Goal: Transaction & Acquisition: Purchase product/service

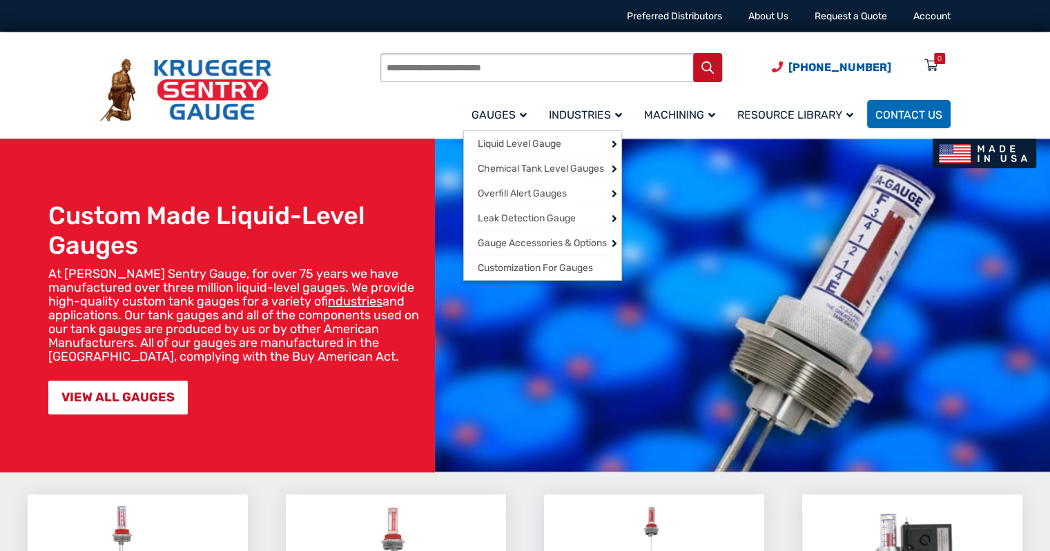
click at [507, 124] on link "Gauges" at bounding box center [501, 114] width 77 height 32
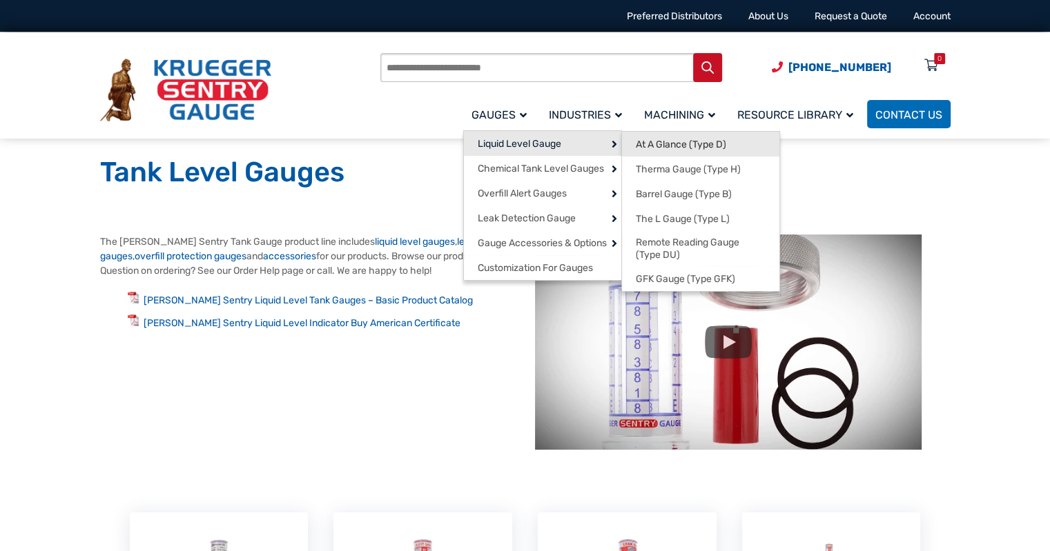
click at [639, 143] on span "At A Glance (Type D)" at bounding box center [681, 145] width 90 height 12
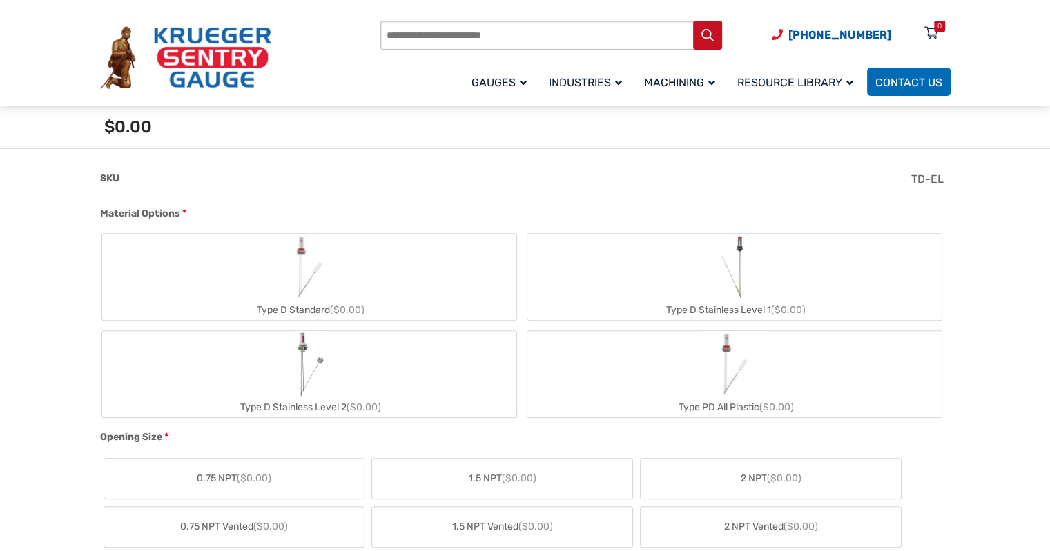
scroll to position [483, 0]
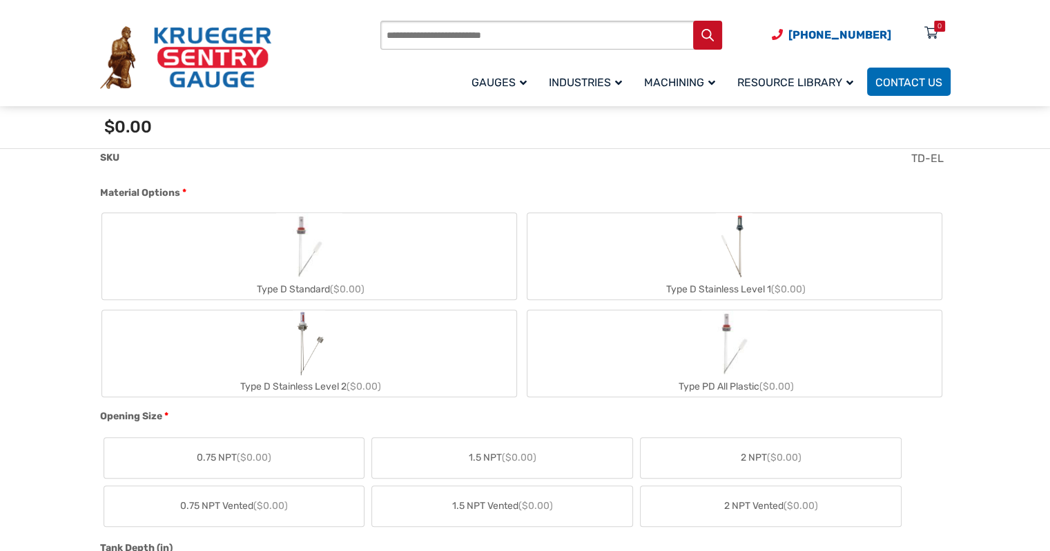
click at [705, 471] on label "2 NPT ($0.00)" at bounding box center [771, 458] width 260 height 40
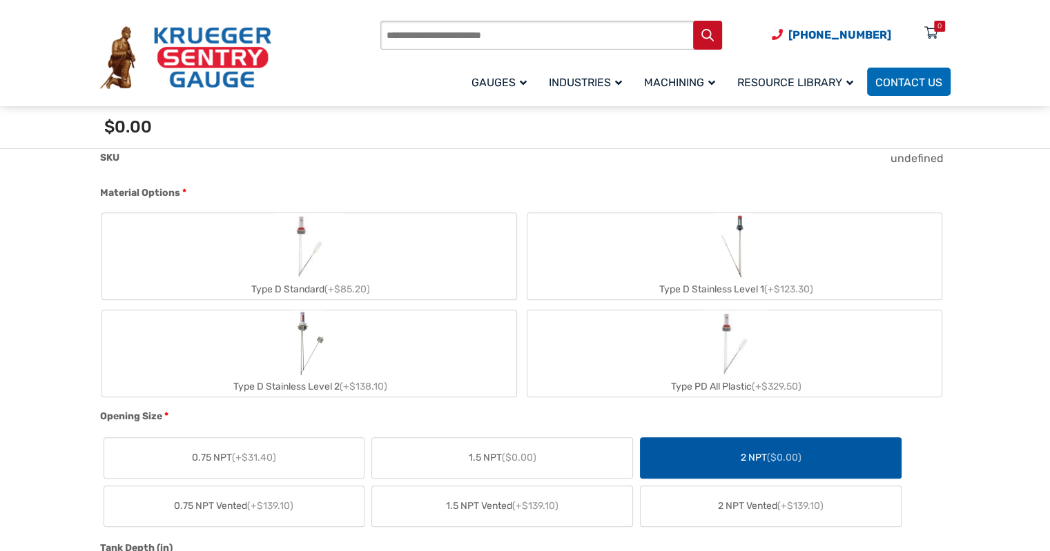
click at [338, 246] on img "Type D Standard" at bounding box center [309, 246] width 66 height 66
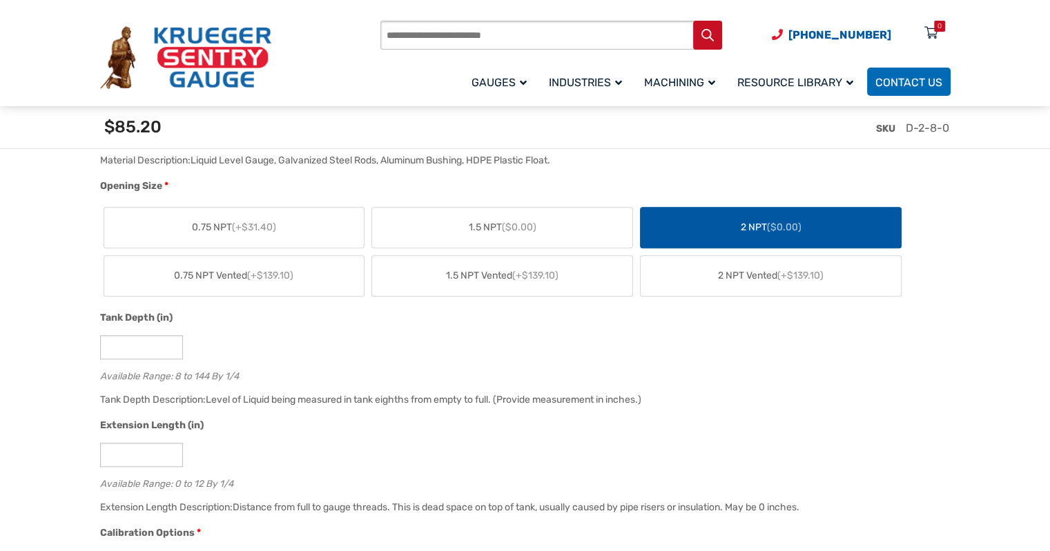
scroll to position [828, 0]
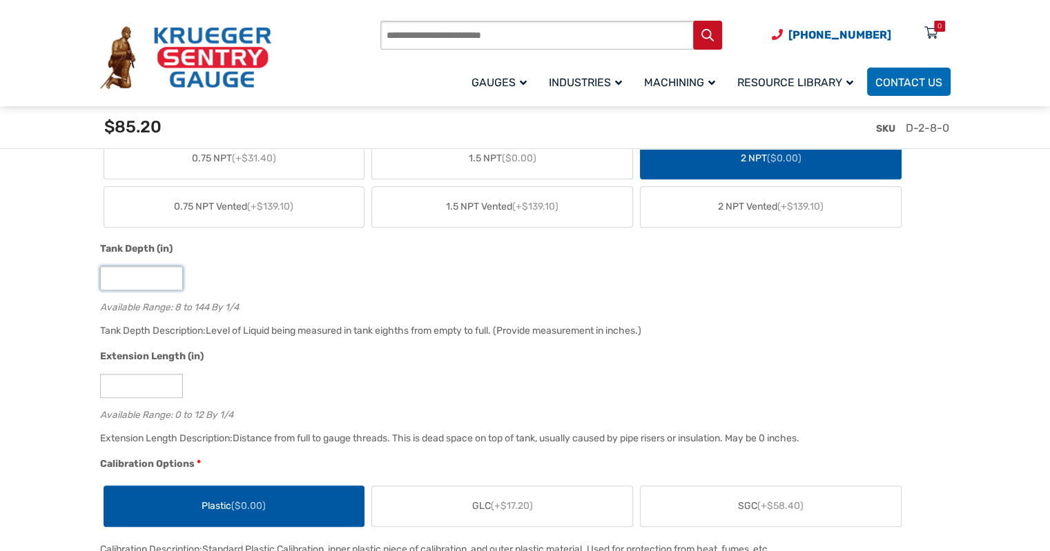
click at [121, 277] on input "*" at bounding box center [141, 278] width 83 height 24
type input "**"
click at [266, 307] on div "Available Range: 8 to 144 By 1/4" at bounding box center [521, 305] width 843 height 13
drag, startPoint x: 389, startPoint y: 441, endPoint x: 442, endPoint y: 444, distance: 52.5
click at [442, 444] on div "Distance from full to gauge threads. This is dead space on top of tank, usually…" at bounding box center [516, 439] width 567 height 12
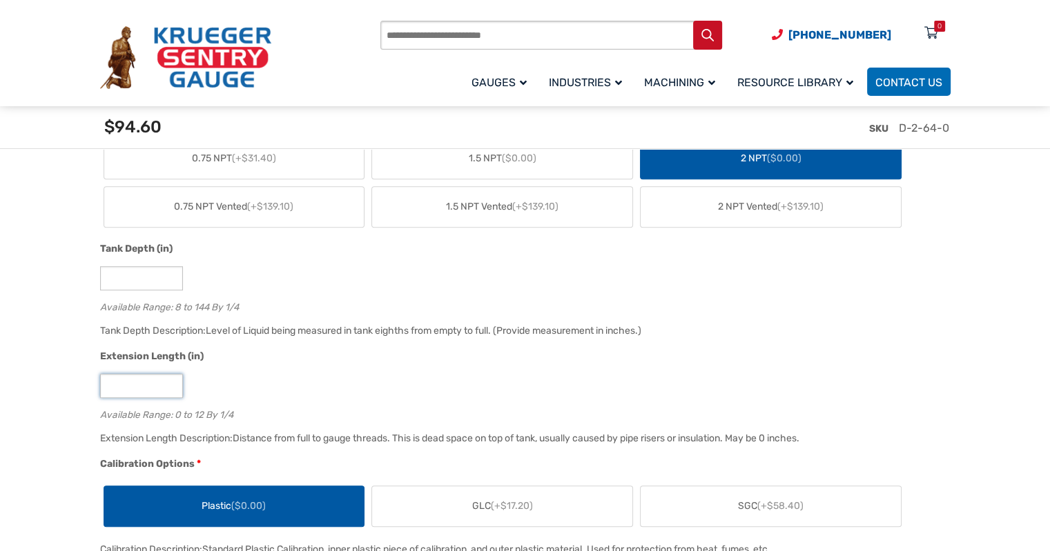
click at [155, 381] on input "*" at bounding box center [141, 386] width 83 height 24
type input "*"
click at [271, 389] on div "*" at bounding box center [521, 386] width 843 height 24
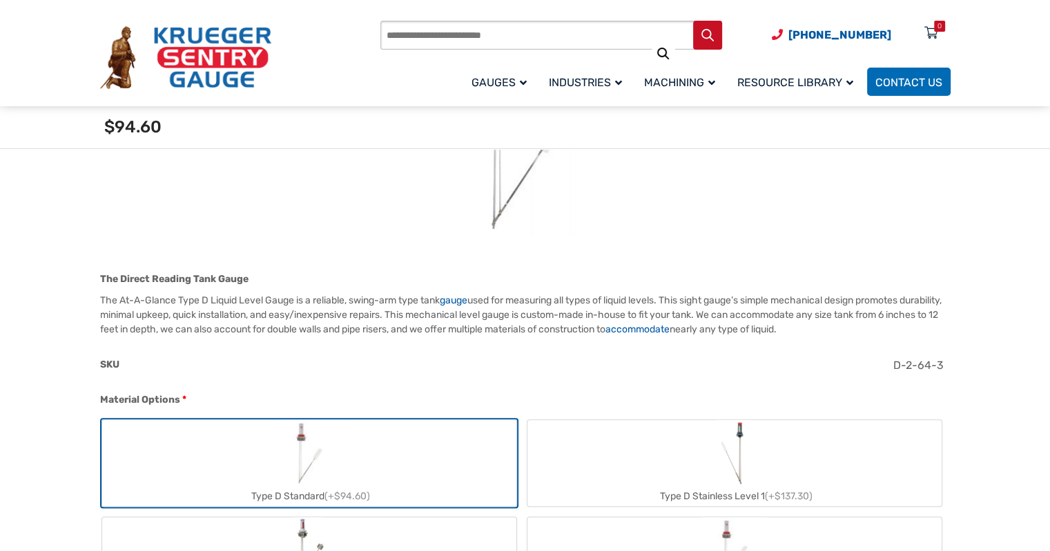
scroll to position [0, 0]
